Goal: Transaction & Acquisition: Book appointment/travel/reservation

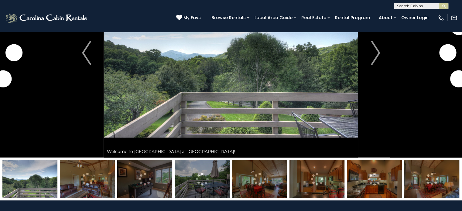
scroll to position [86, 0]
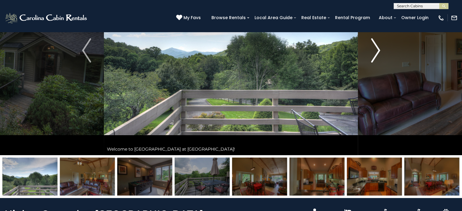
click at [372, 53] on img "Next" at bounding box center [375, 50] width 9 height 24
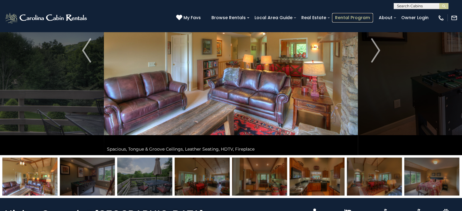
click at [360, 19] on link "Rental Program" at bounding box center [352, 17] width 41 height 9
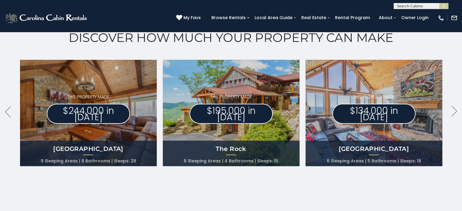
scroll to position [317, 0]
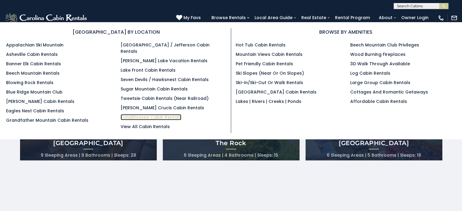
click at [160, 114] on link "Yonahlossee Cabin Rentals" at bounding box center [151, 117] width 61 height 6
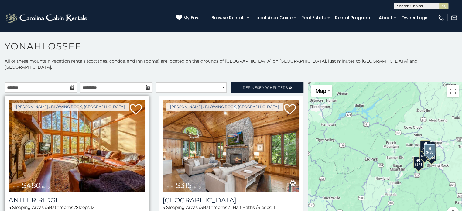
click at [56, 171] on img at bounding box center [77, 146] width 137 height 92
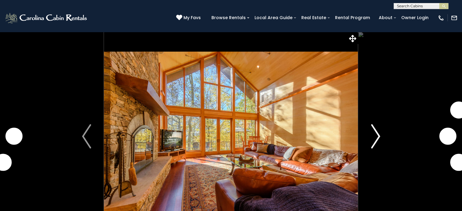
click at [376, 139] on img "Next" at bounding box center [375, 136] width 9 height 24
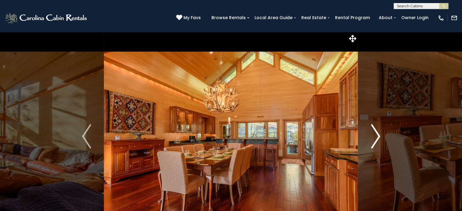
click at [376, 141] on img "Next" at bounding box center [375, 136] width 9 height 24
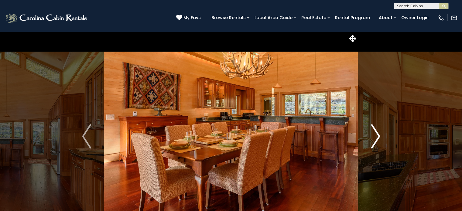
click at [377, 141] on img "Next" at bounding box center [375, 136] width 9 height 24
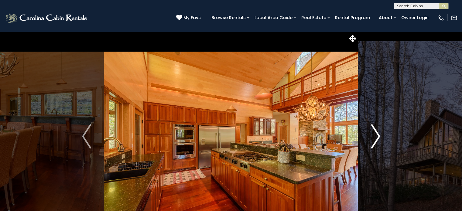
click at [377, 142] on img "Next" at bounding box center [375, 136] width 9 height 24
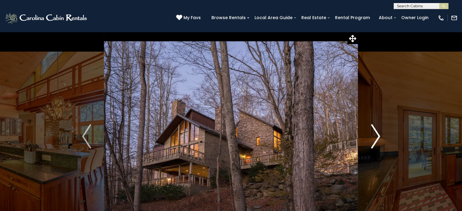
click at [379, 143] on img "Next" at bounding box center [375, 136] width 9 height 24
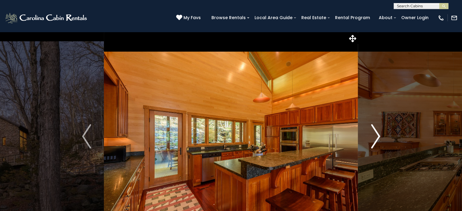
click at [379, 144] on img "Next" at bounding box center [375, 136] width 9 height 24
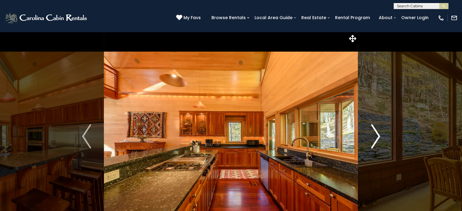
click at [380, 145] on button "Next" at bounding box center [375, 136] width 35 height 209
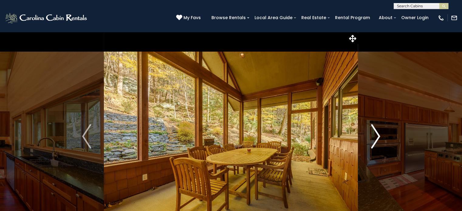
click at [380, 146] on button "Next" at bounding box center [375, 136] width 35 height 209
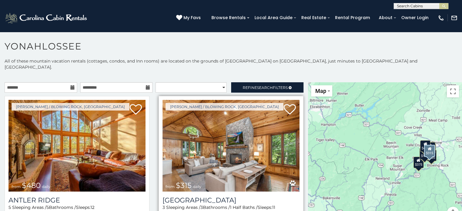
click at [259, 156] on img at bounding box center [230, 146] width 137 height 92
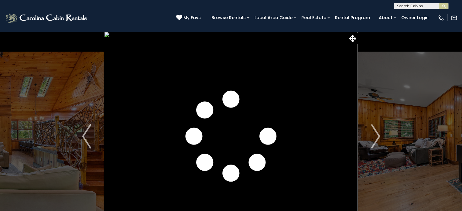
click at [373, 139] on img "Next" at bounding box center [375, 136] width 9 height 24
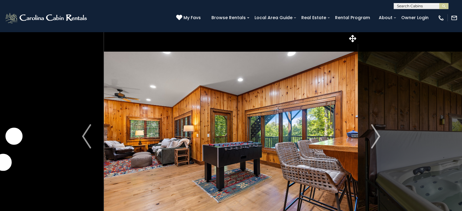
click at [373, 139] on img "Next" at bounding box center [375, 136] width 9 height 24
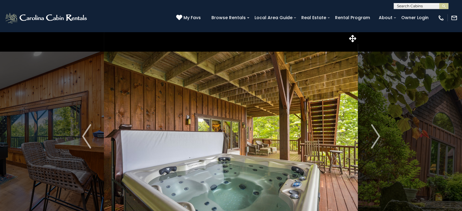
click at [373, 139] on img "Next" at bounding box center [375, 136] width 9 height 24
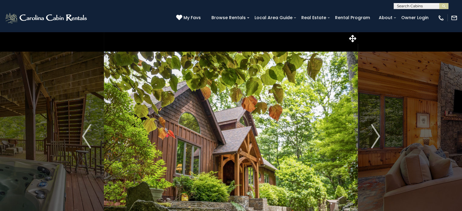
click at [373, 139] on img "Next" at bounding box center [375, 136] width 9 height 24
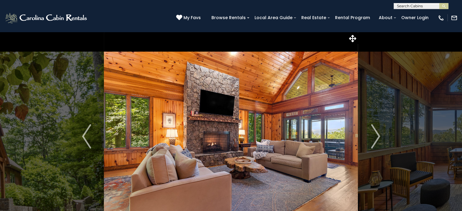
click at [373, 139] on img "Next" at bounding box center [375, 136] width 9 height 24
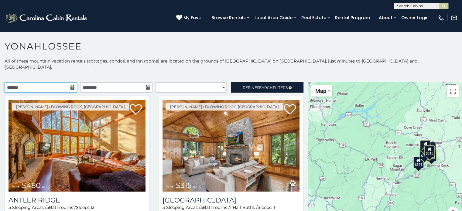
click at [31, 82] on input "text" at bounding box center [41, 87] width 73 height 10
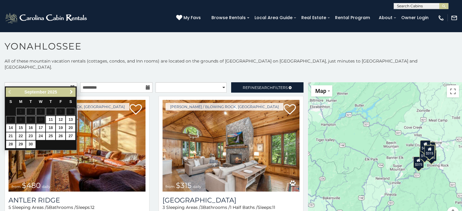
click at [71, 91] on span "Next" at bounding box center [71, 92] width 5 height 5
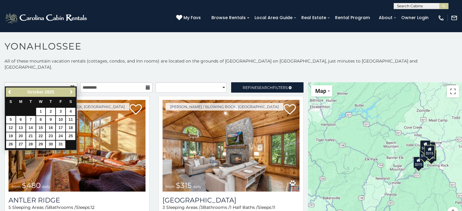
click at [71, 91] on span "Next" at bounding box center [71, 92] width 5 height 5
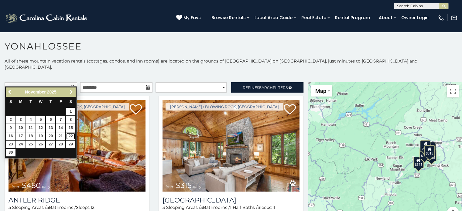
click at [73, 135] on link "22" at bounding box center [70, 136] width 9 height 8
type input "**********"
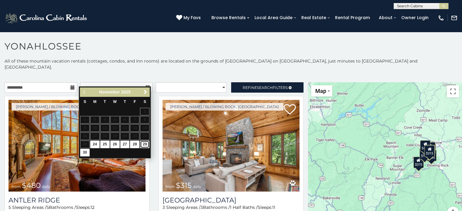
click at [146, 143] on link "29" at bounding box center [144, 145] width 9 height 8
type input "**********"
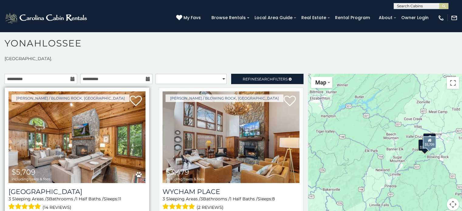
click at [47, 166] on span "$5,709 including taxes & fees" at bounding box center [31, 174] width 45 height 17
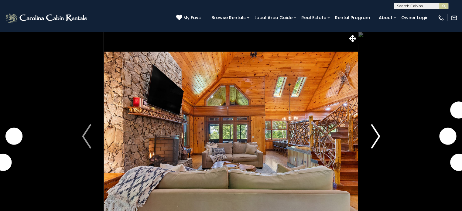
click at [375, 145] on img "Next" at bounding box center [375, 136] width 9 height 24
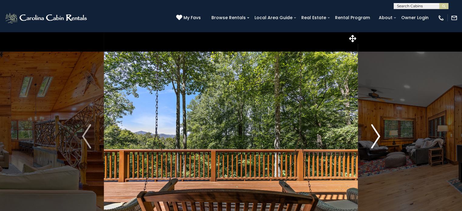
click at [375, 145] on img "Next" at bounding box center [375, 136] width 9 height 24
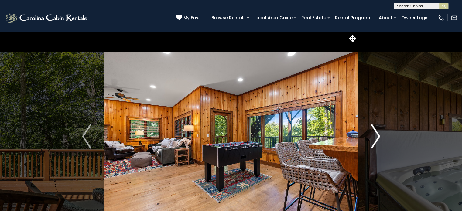
click at [375, 145] on img "Next" at bounding box center [375, 136] width 9 height 24
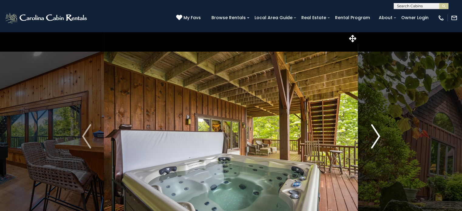
click at [375, 145] on img "Next" at bounding box center [375, 136] width 9 height 24
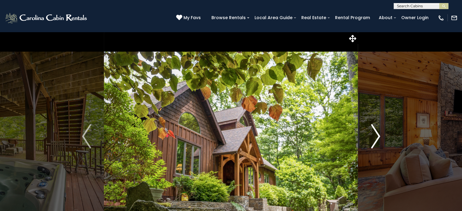
click at [375, 145] on img "Next" at bounding box center [375, 136] width 9 height 24
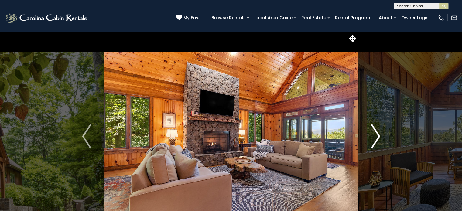
click at [375, 145] on img "Next" at bounding box center [375, 136] width 9 height 24
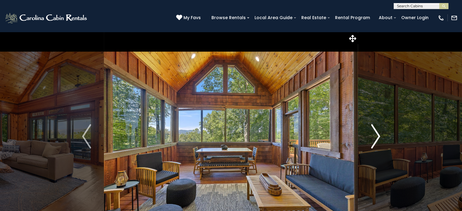
click at [375, 145] on img "Next" at bounding box center [375, 136] width 9 height 24
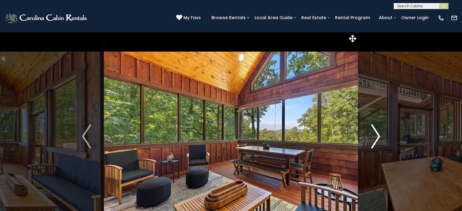
click at [375, 145] on img "Next" at bounding box center [375, 136] width 9 height 24
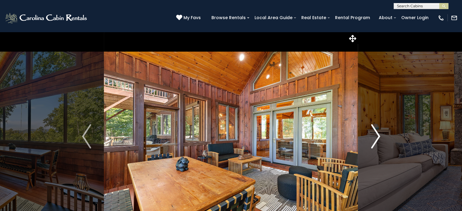
click at [375, 145] on img "Next" at bounding box center [375, 136] width 9 height 24
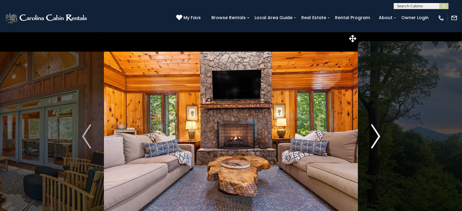
click at [375, 145] on img "Next" at bounding box center [375, 136] width 9 height 24
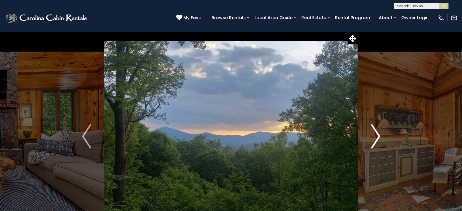
click at [375, 145] on img "Next" at bounding box center [375, 136] width 9 height 24
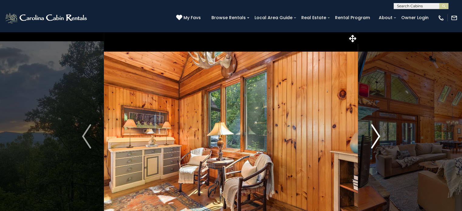
click at [375, 145] on img "Next" at bounding box center [375, 136] width 9 height 24
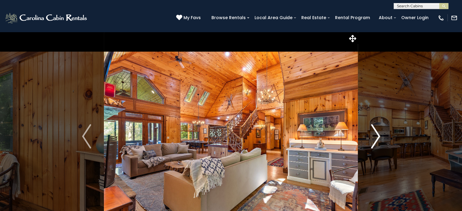
click at [375, 145] on img "Next" at bounding box center [375, 136] width 9 height 24
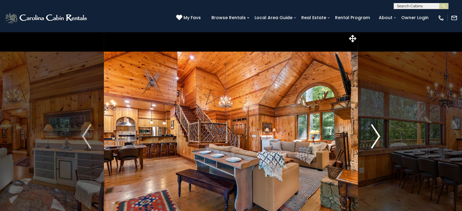
click at [375, 145] on img "Next" at bounding box center [375, 136] width 9 height 24
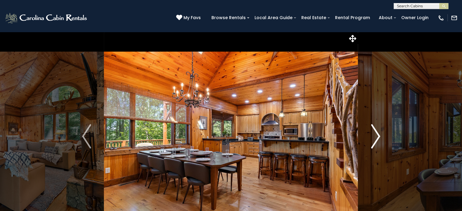
click at [375, 145] on img "Next" at bounding box center [375, 136] width 9 height 24
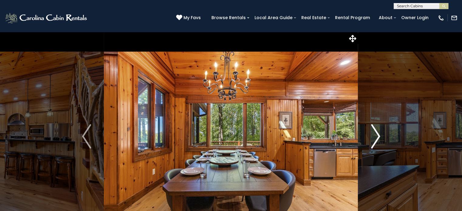
click at [375, 145] on img "Next" at bounding box center [375, 136] width 9 height 24
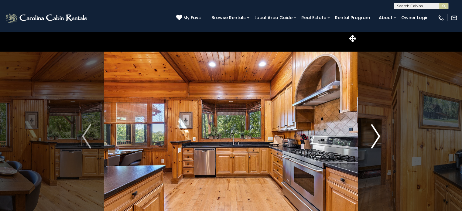
click at [375, 145] on img "Next" at bounding box center [375, 136] width 9 height 24
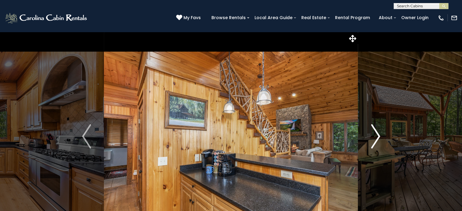
click at [375, 145] on img "Next" at bounding box center [375, 136] width 9 height 24
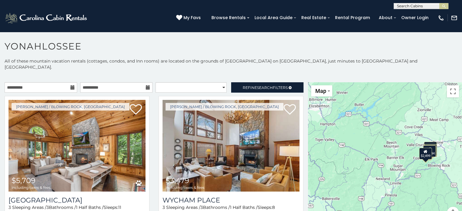
scroll to position [3, 0]
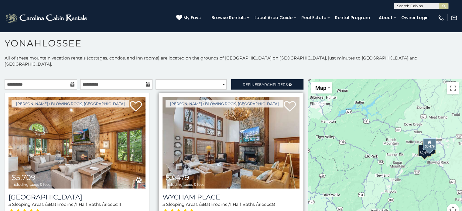
click at [257, 146] on img at bounding box center [230, 143] width 137 height 92
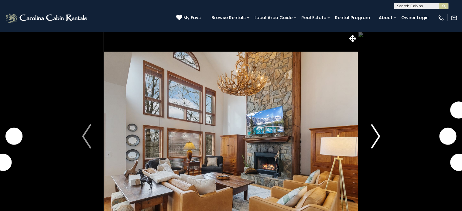
click at [376, 142] on img "Next" at bounding box center [375, 136] width 9 height 24
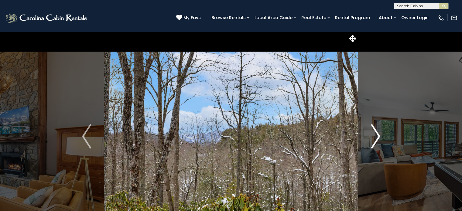
click at [376, 142] on img "Next" at bounding box center [375, 136] width 9 height 24
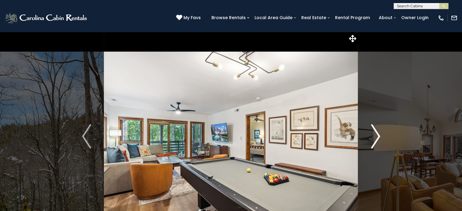
click at [376, 142] on img "Next" at bounding box center [375, 136] width 9 height 24
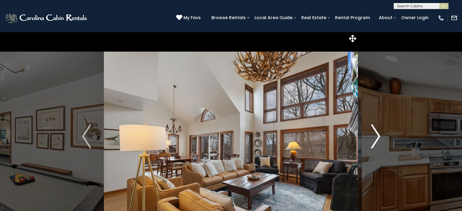
click at [376, 142] on img "Next" at bounding box center [375, 136] width 9 height 24
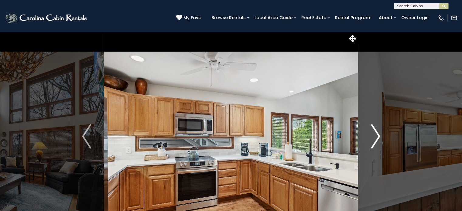
click at [376, 142] on img "Next" at bounding box center [375, 136] width 9 height 24
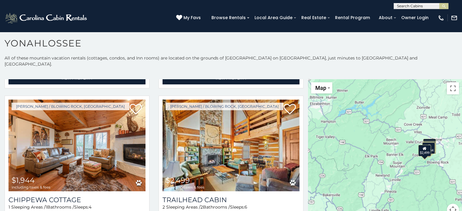
scroll to position [607, 0]
